Goal: Transaction & Acquisition: Book appointment/travel/reservation

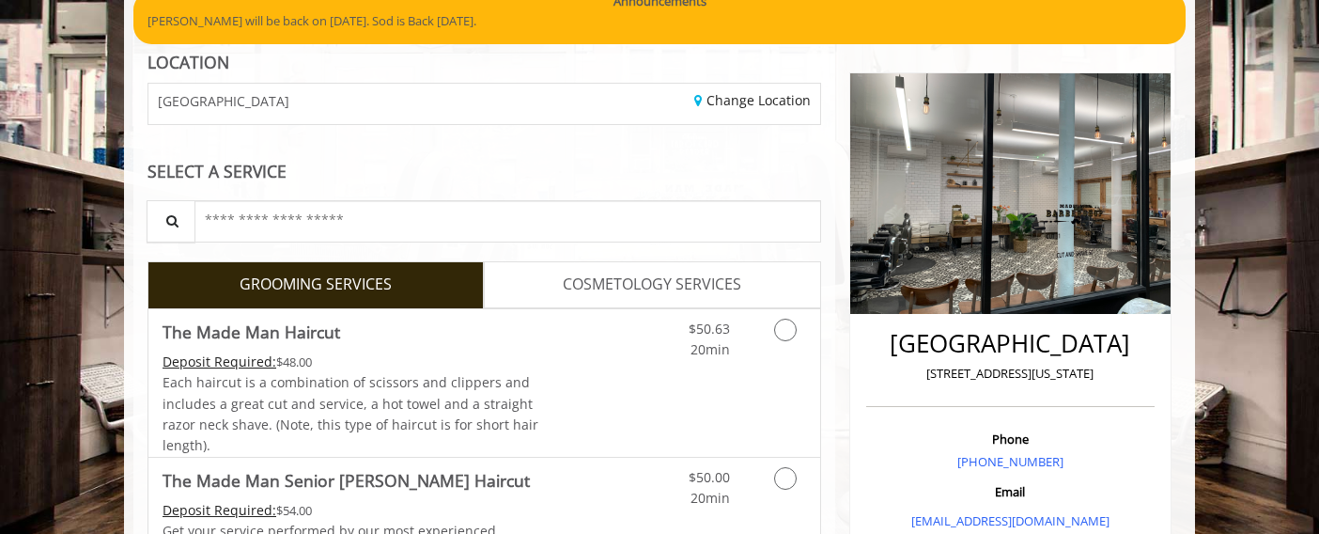
scroll to position [174, 0]
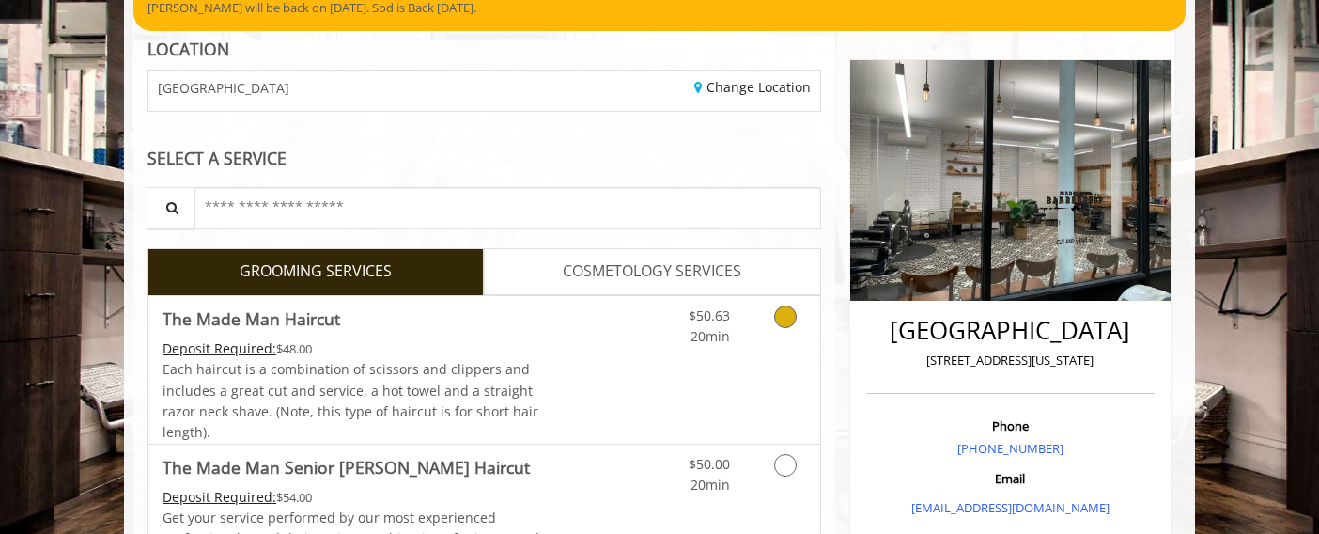
click at [783, 323] on icon "Grooming services" at bounding box center [785, 316] width 23 height 23
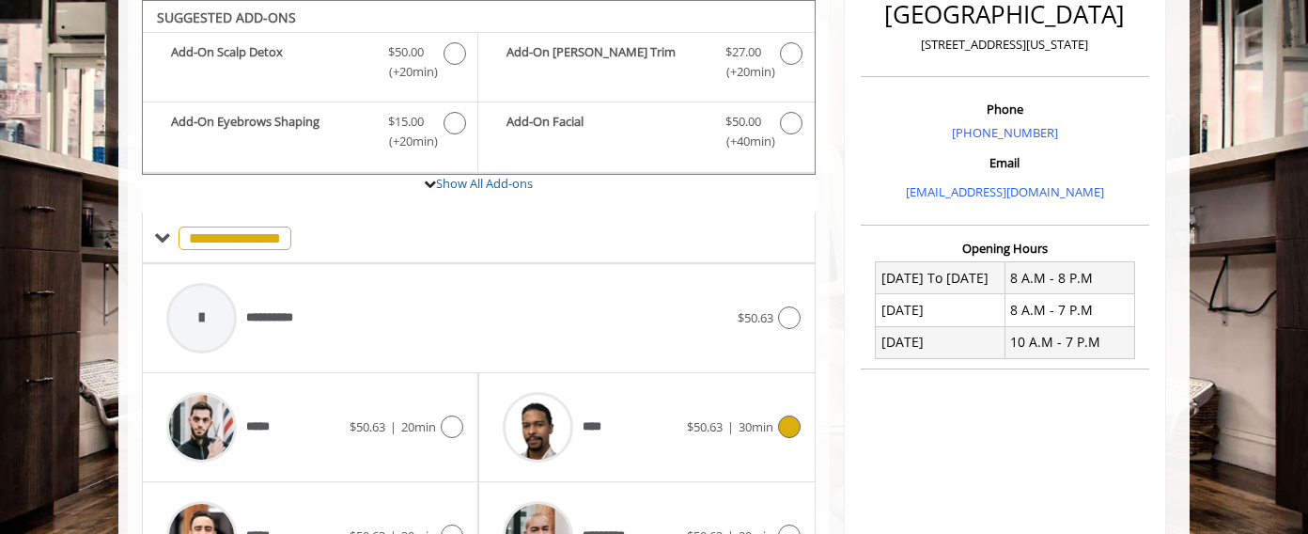
scroll to position [720, 0]
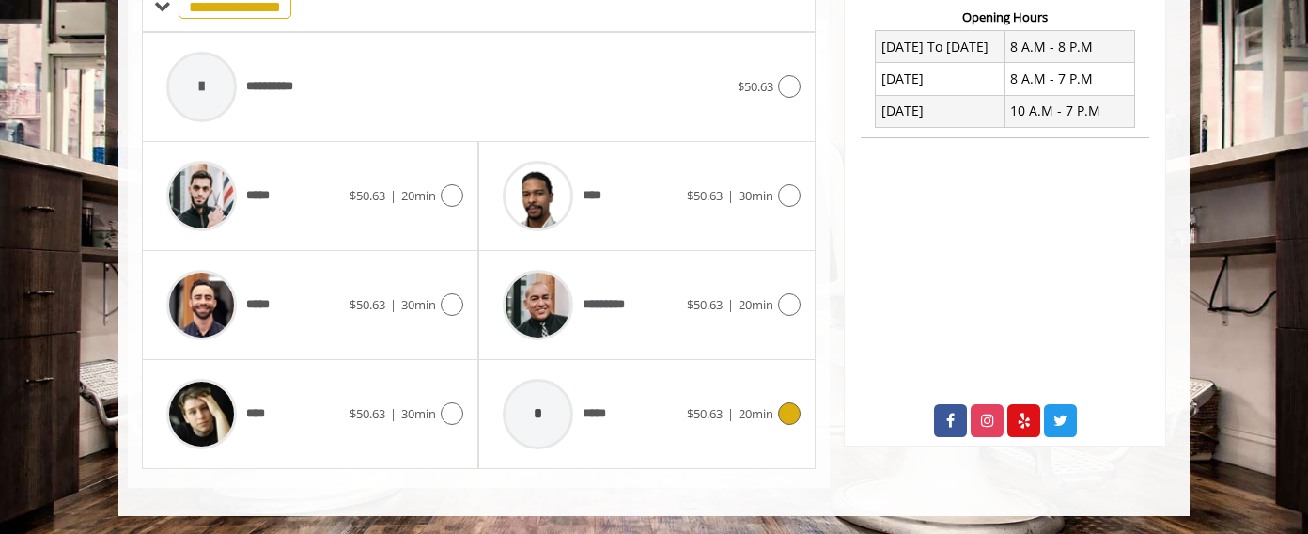
click at [789, 416] on icon at bounding box center [789, 413] width 23 height 23
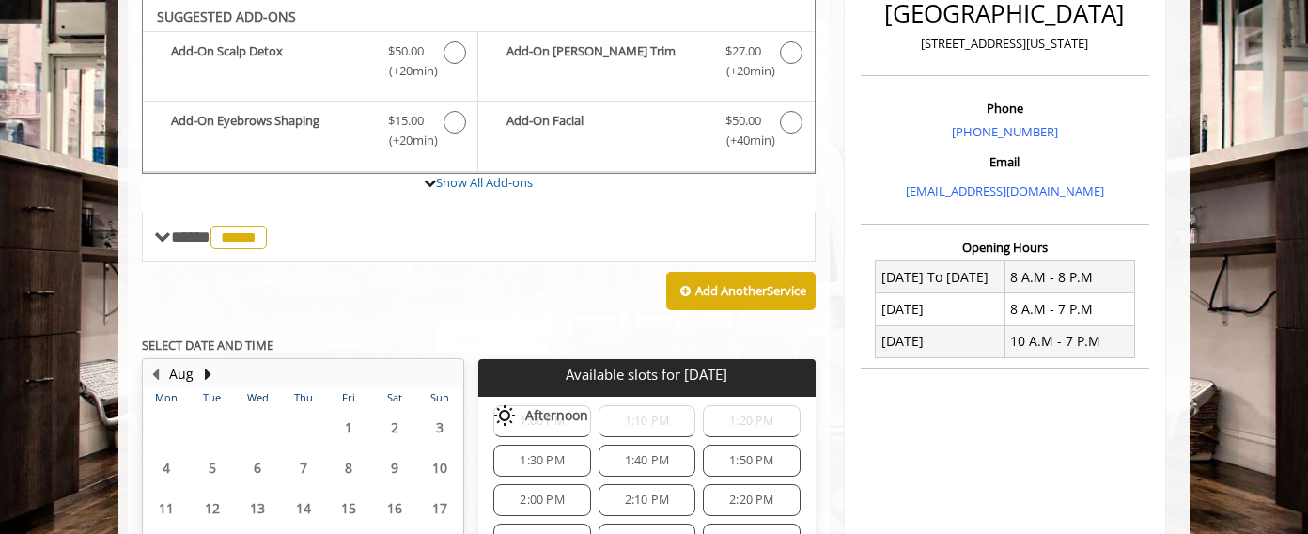
scroll to position [42, 0]
click at [548, 498] on span "2:00 PM" at bounding box center [541, 501] width 44 height 15
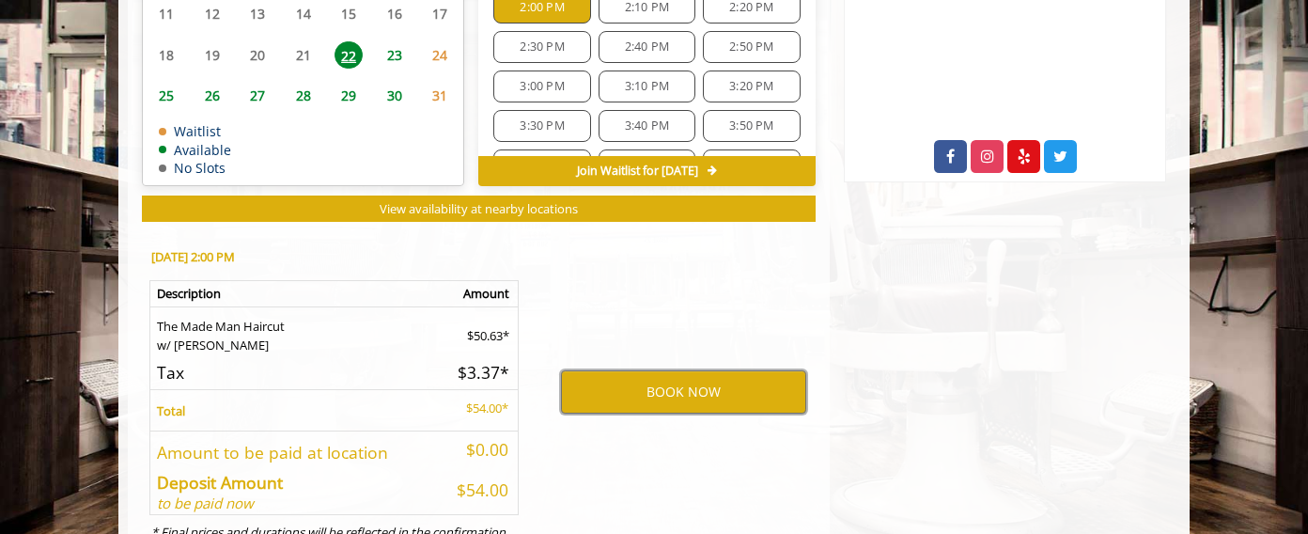
scroll to position [983, 0]
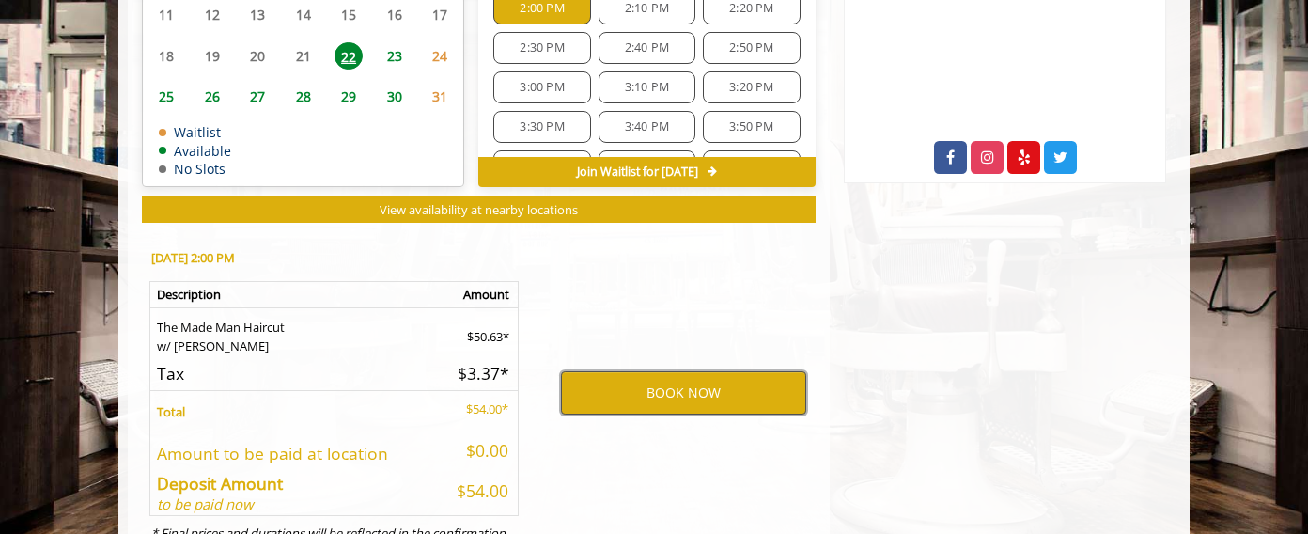
click at [630, 395] on button "BOOK NOW" at bounding box center [683, 392] width 245 height 43
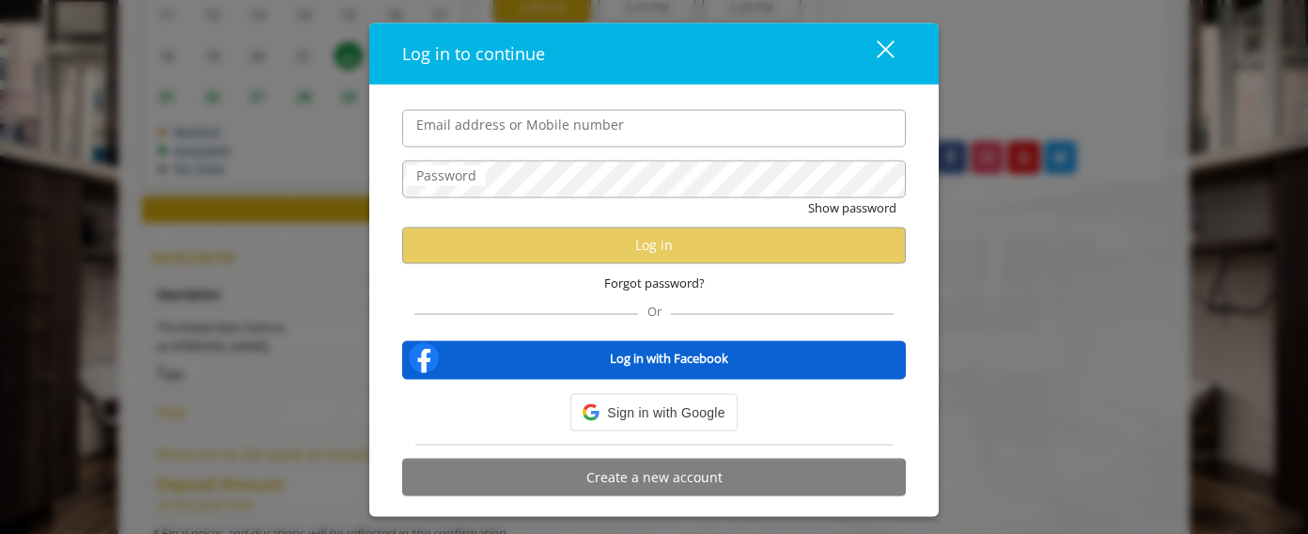
type input "**********"
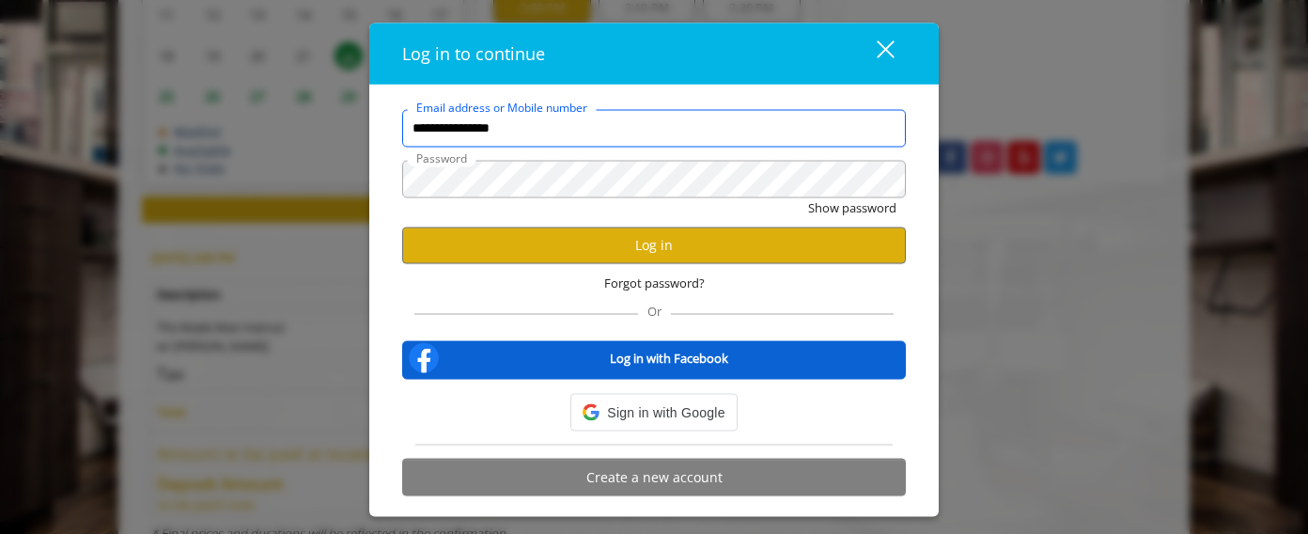
scroll to position [0, 0]
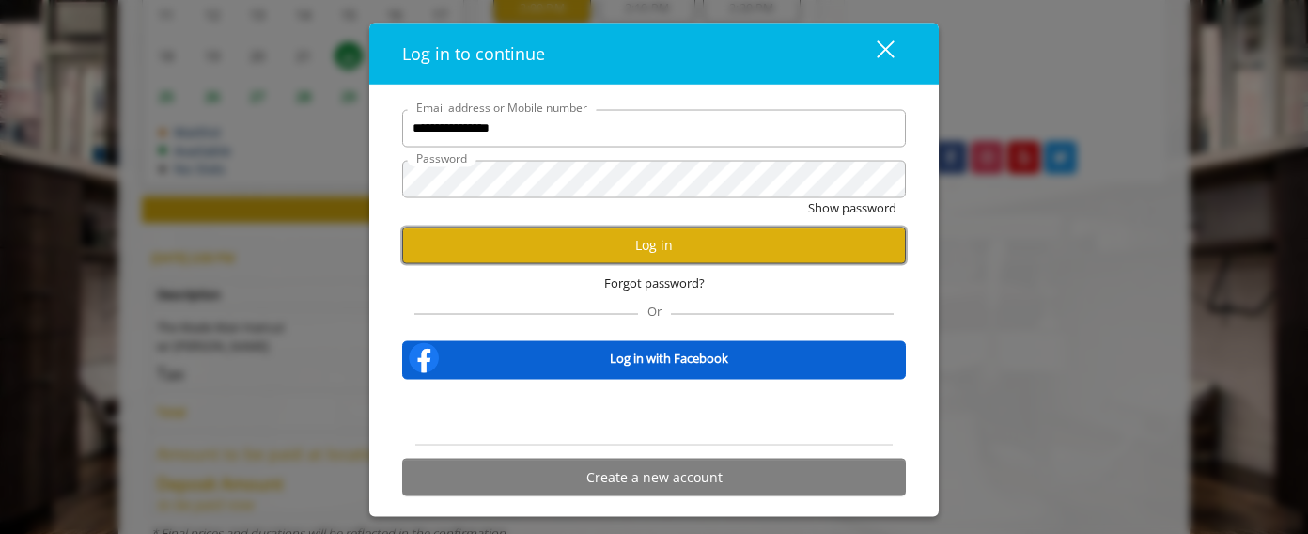
click at [602, 250] on button "Log in" at bounding box center [653, 244] width 503 height 37
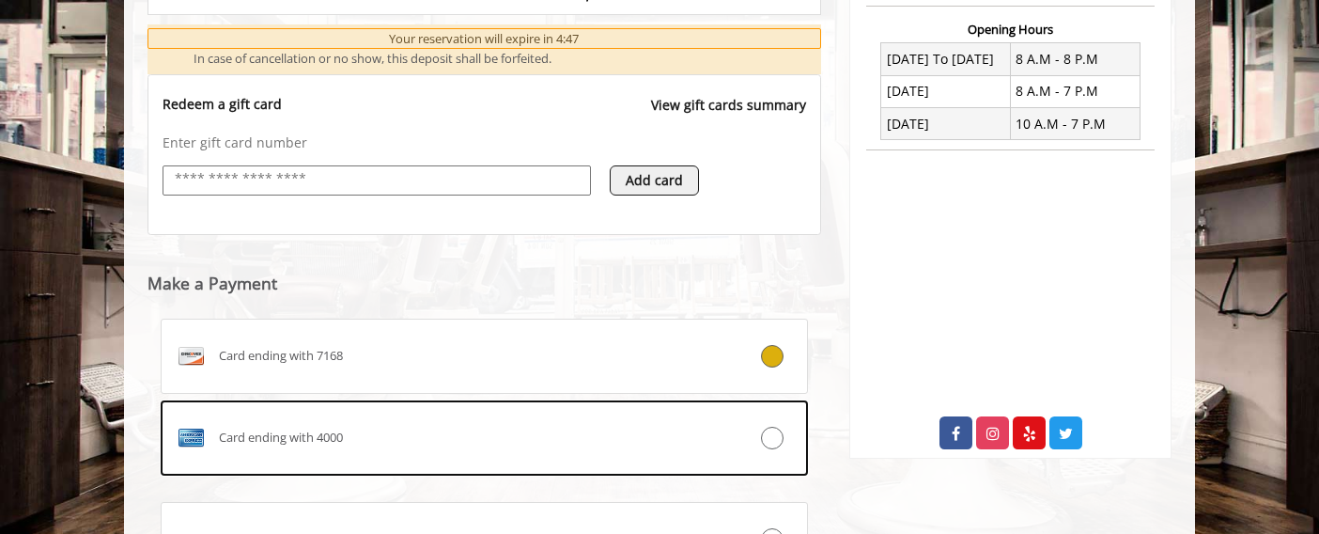
scroll to position [719, 0]
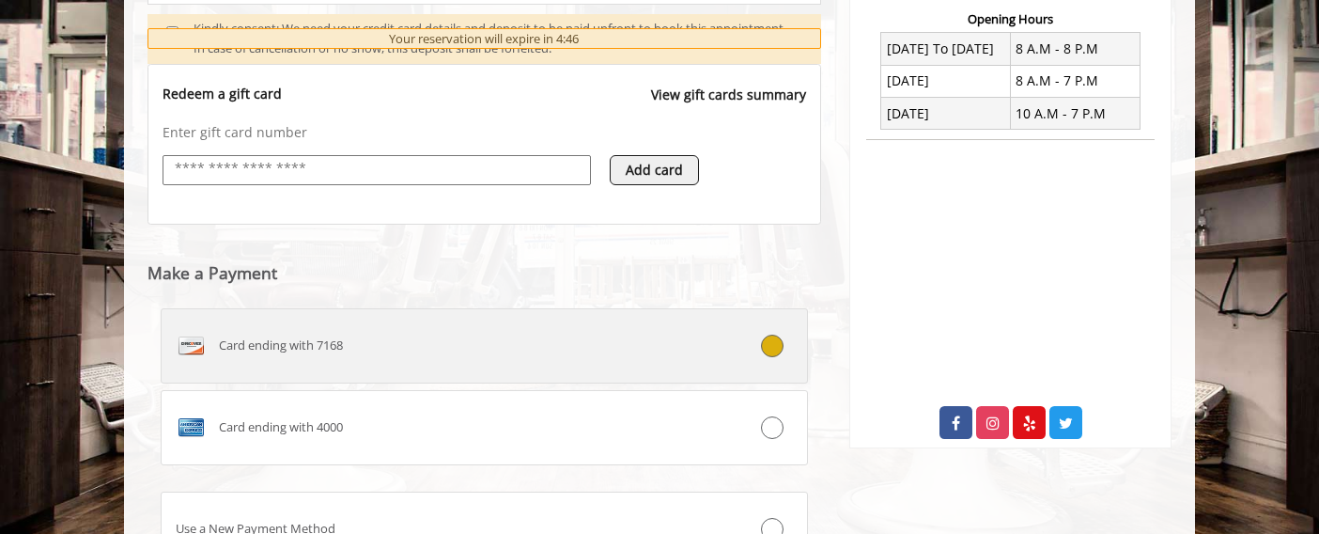
click at [279, 356] on div "Card ending with 7168" at bounding box center [430, 346] width 537 height 30
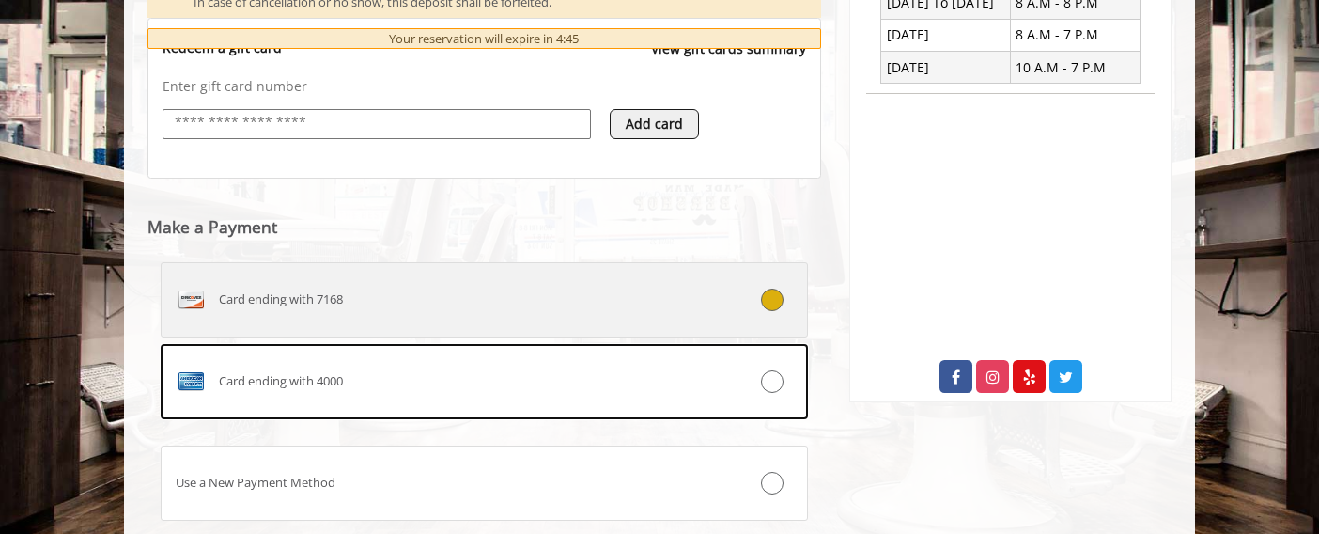
click at [283, 303] on span "Card ending with 7168" at bounding box center [281, 299] width 124 height 20
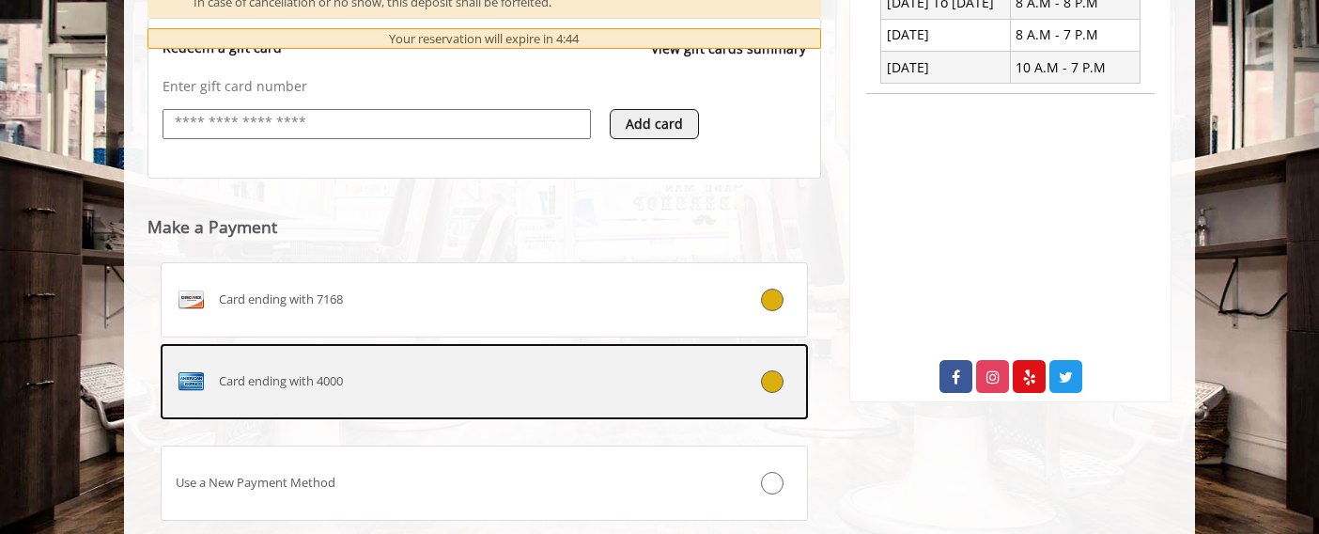
scroll to position [888, 0]
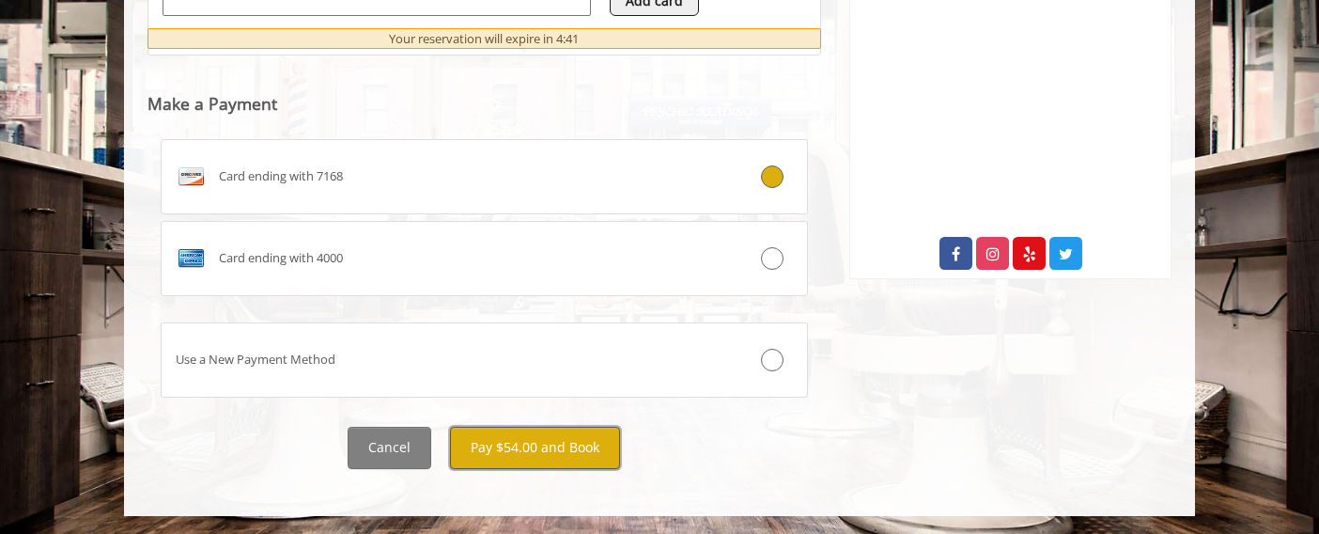
click at [482, 441] on button "Pay $54.00 and Book" at bounding box center [535, 447] width 170 height 42
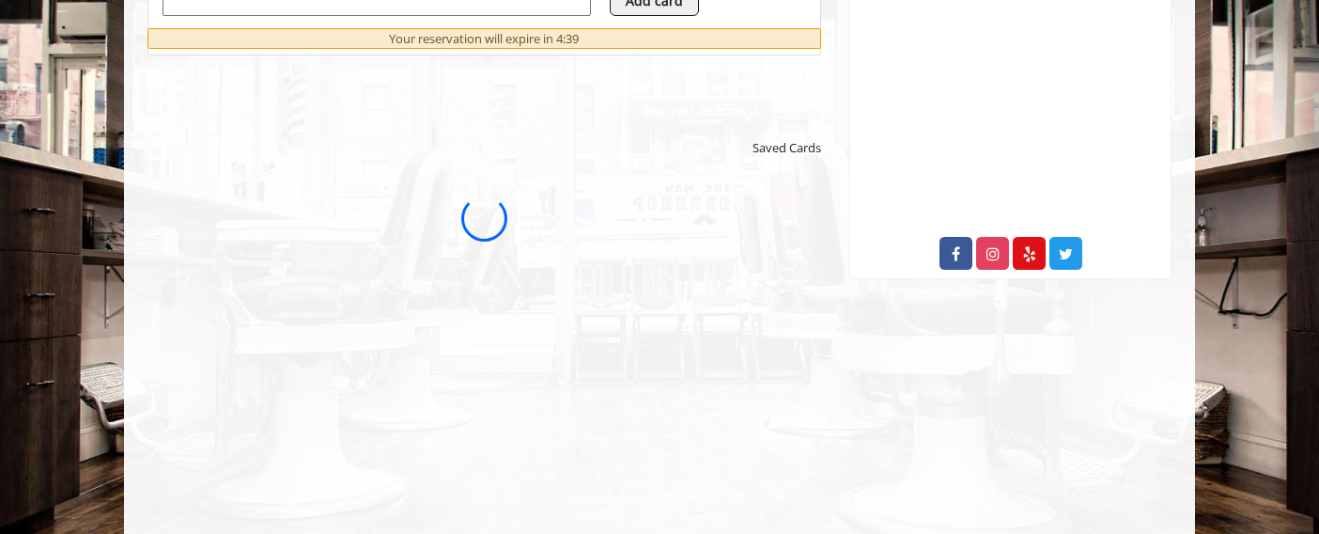
scroll to position [0, 0]
